Goal: Task Accomplishment & Management: Complete application form

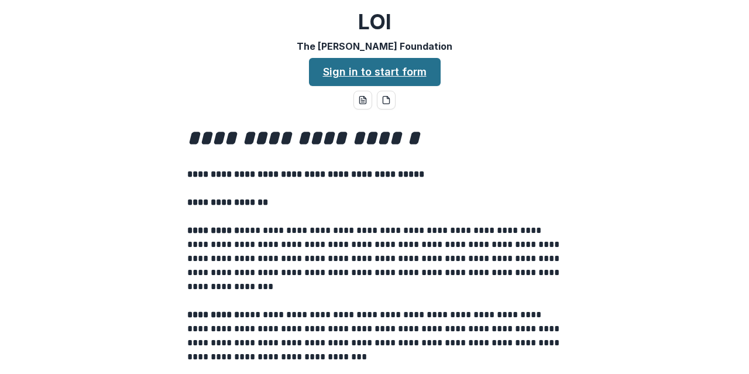
click at [370, 67] on link "Sign in to start form" at bounding box center [375, 72] width 132 height 28
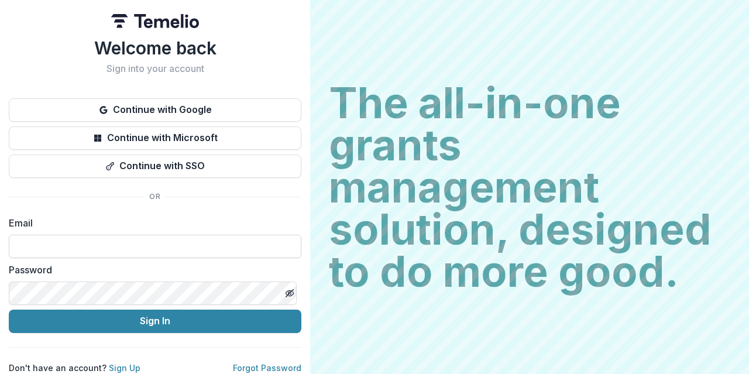
click at [119, 244] on input at bounding box center [155, 246] width 292 height 23
type input "**********"
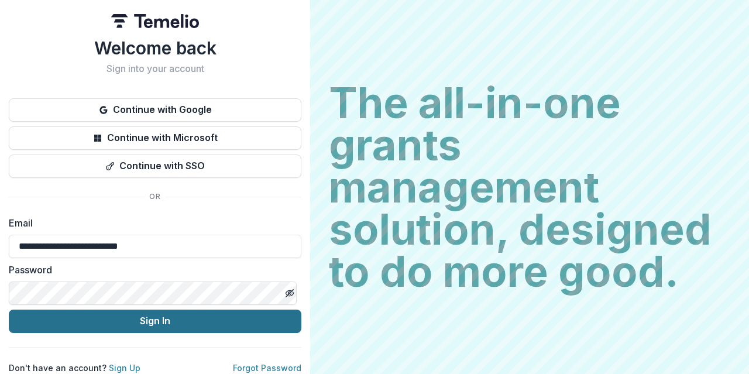
click at [142, 322] on button "Sign In" at bounding box center [155, 320] width 292 height 23
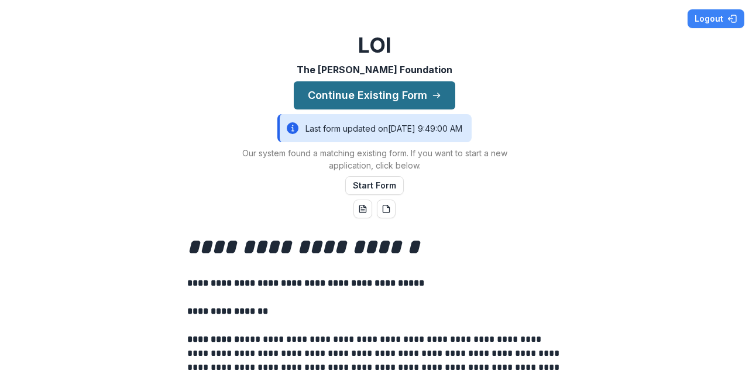
click at [398, 92] on button "Continue Existing Form" at bounding box center [374, 95] width 161 height 28
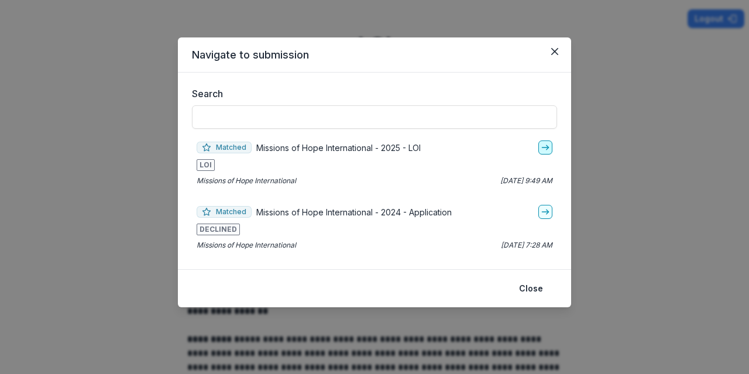
click at [543, 146] on icon "go-to" at bounding box center [544, 147] width 9 height 9
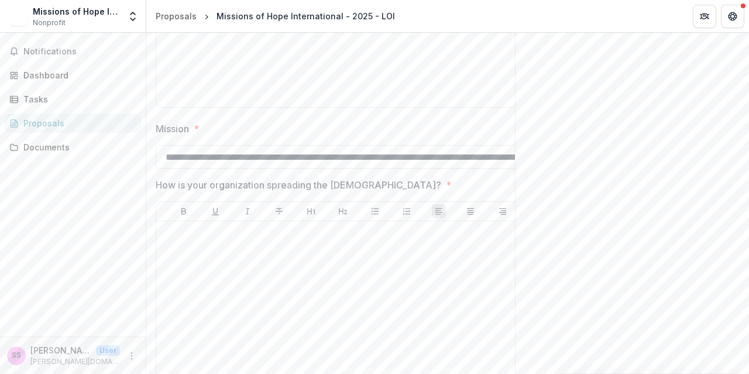
scroll to position [1802, 0]
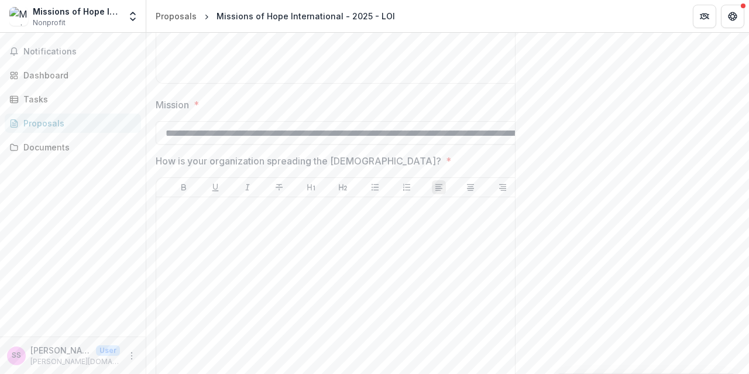
click at [446, 159] on span "*" at bounding box center [448, 161] width 5 height 14
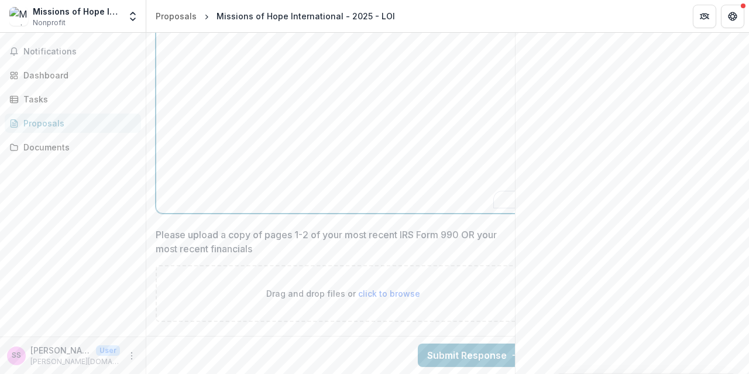
scroll to position [1977, 0]
click at [276, 164] on div "To enrich screen reader interactions, please activate Accessibility in Grammarl…" at bounding box center [343, 120] width 364 height 175
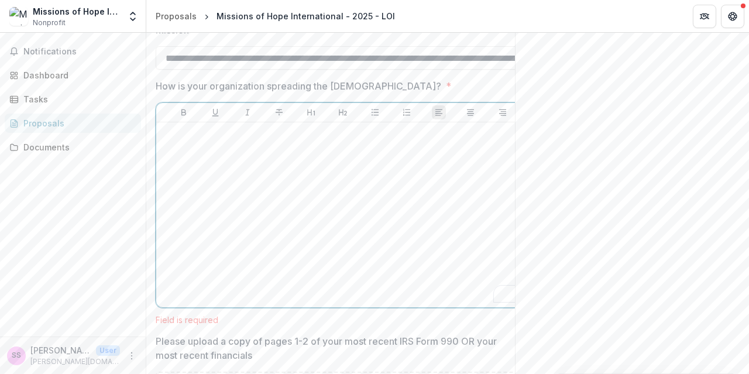
scroll to position [1919, 0]
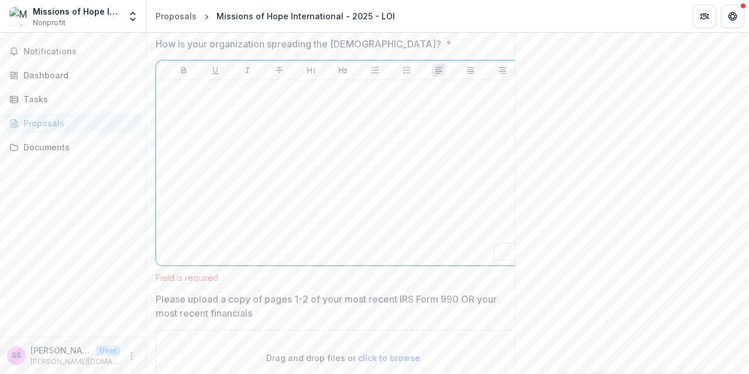
click at [218, 151] on div "To enrich screen reader interactions, please activate Accessibility in Grammarl…" at bounding box center [343, 172] width 364 height 175
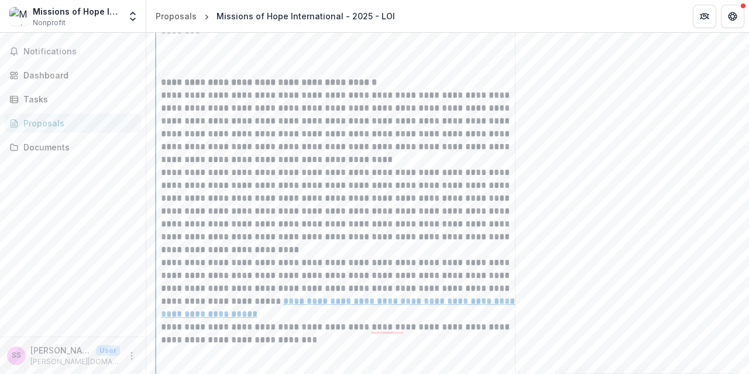
scroll to position [0, 0]
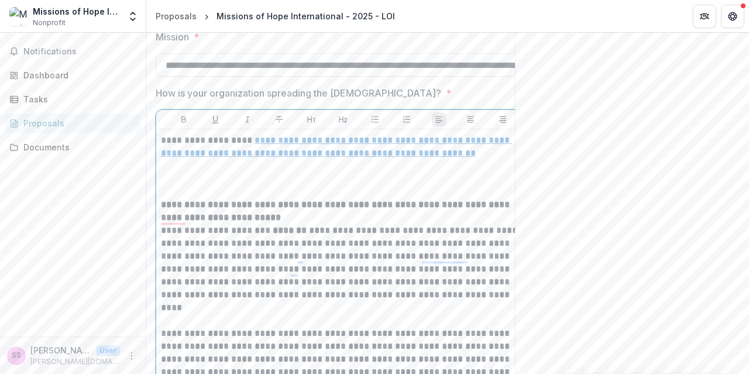
click at [262, 224] on p "**********" at bounding box center [343, 262] width 364 height 77
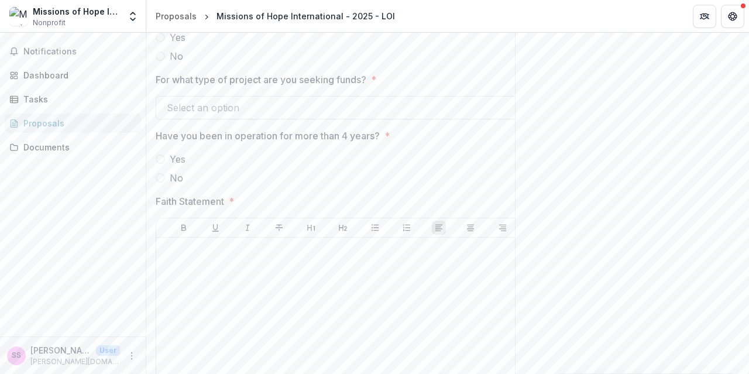
scroll to position [1404, 0]
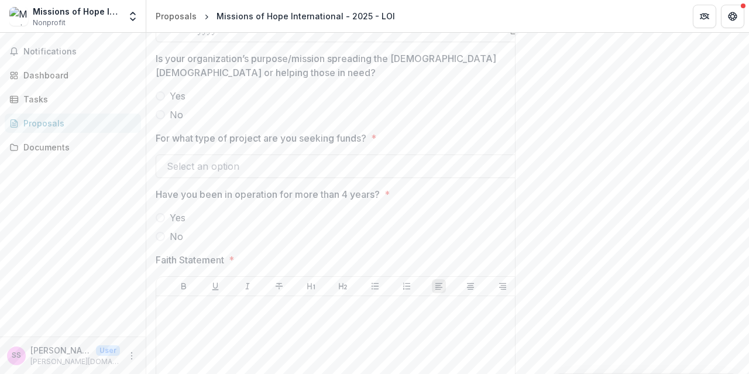
click at [330, 166] on div at bounding box center [332, 166] width 331 height 16
click at [277, 164] on div at bounding box center [332, 166] width 331 height 16
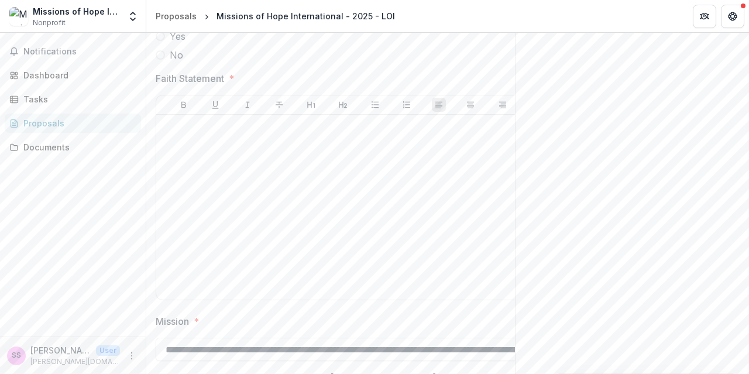
scroll to position [1521, 0]
